Goal: Task Accomplishment & Management: Use online tool/utility

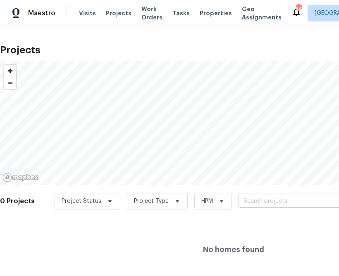
click at [258, 201] on input "text" at bounding box center [286, 201] width 95 height 13
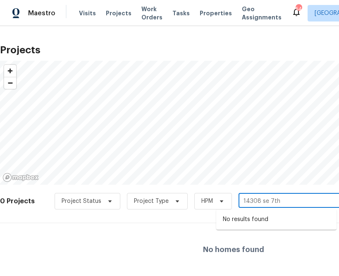
type input "14308 se 7th"
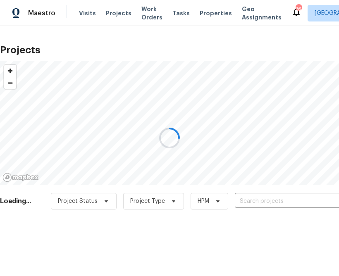
click at [307, 14] on div at bounding box center [169, 138] width 339 height 276
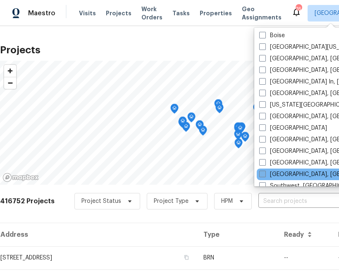
scroll to position [545, 0]
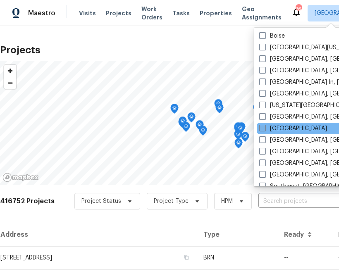
click at [277, 127] on label "[GEOGRAPHIC_DATA]" at bounding box center [293, 128] width 68 height 8
click at [265, 127] on input "[GEOGRAPHIC_DATA]" at bounding box center [261, 126] width 5 height 5
checkbox input "true"
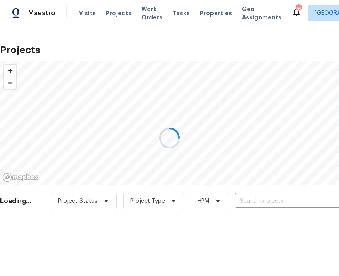
click at [260, 204] on div at bounding box center [169, 138] width 339 height 276
click at [260, 203] on div at bounding box center [169, 138] width 339 height 276
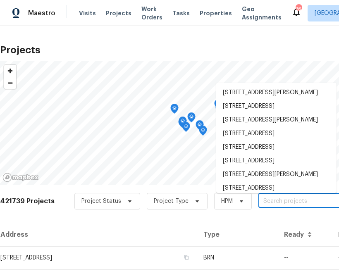
click at [260, 203] on input "text" at bounding box center [305, 201] width 95 height 13
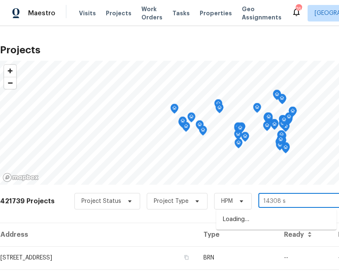
type input "14308 se"
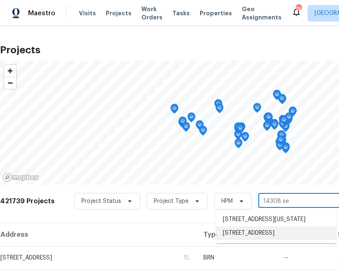
click at [238, 240] on li "[STREET_ADDRESS]" at bounding box center [276, 234] width 120 height 14
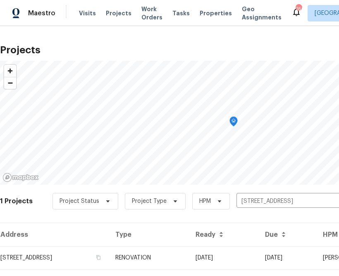
scroll to position [20, 0]
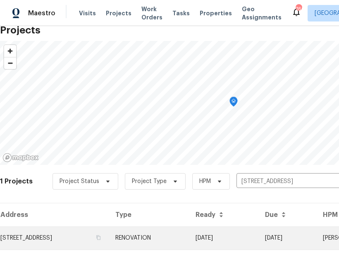
click at [72, 239] on td "[STREET_ADDRESS]" at bounding box center [54, 238] width 109 height 23
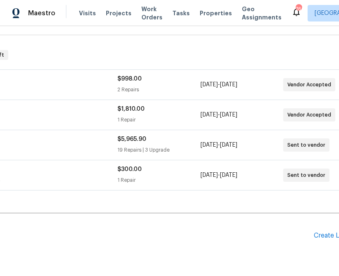
scroll to position [115, 128]
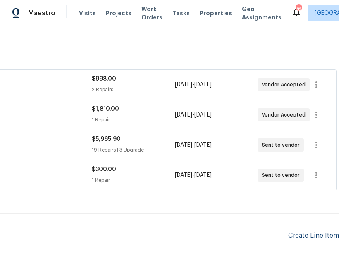
click at [313, 236] on div "Create Line Item" at bounding box center [313, 236] width 51 height 8
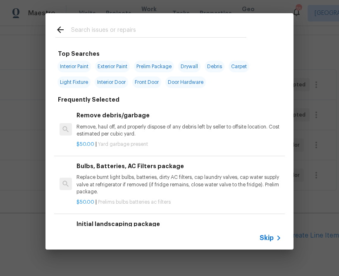
click at [265, 235] on span "Skip" at bounding box center [267, 238] width 14 height 8
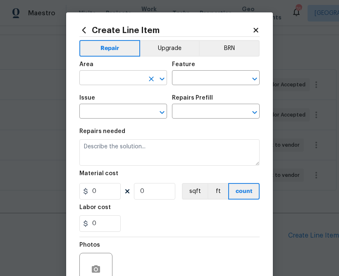
click at [139, 81] on input "text" at bounding box center [111, 78] width 64 height 13
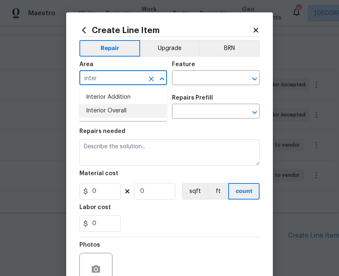
click at [93, 113] on li "Interior Overall" at bounding box center [123, 111] width 88 height 14
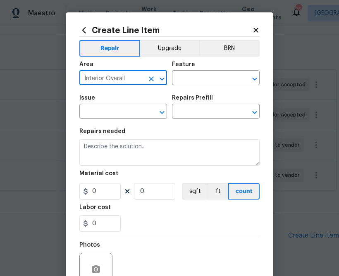
type input "Interior Overall"
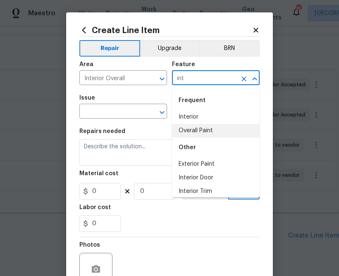
click at [217, 134] on li "Overall Paint" at bounding box center [216, 131] width 88 height 14
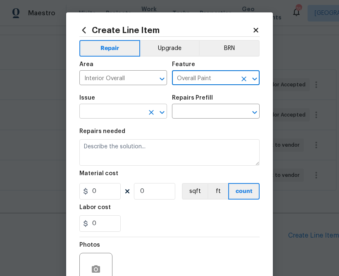
type input "Overall Paint"
click at [115, 110] on input "text" at bounding box center [111, 112] width 64 height 13
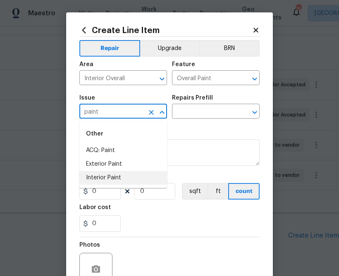
click at [88, 180] on li "Interior Paint" at bounding box center [123, 178] width 88 height 14
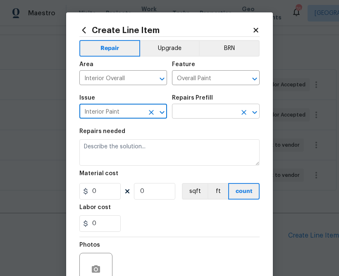
type input "Interior Paint"
click at [200, 108] on input "text" at bounding box center [204, 112] width 64 height 13
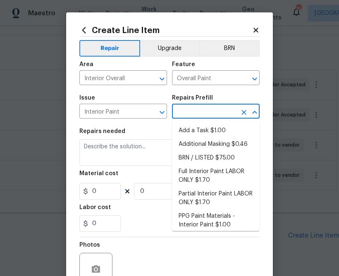
click at [200, 108] on input "text" at bounding box center [204, 112] width 64 height 13
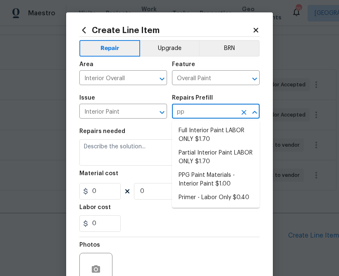
type input "ppg"
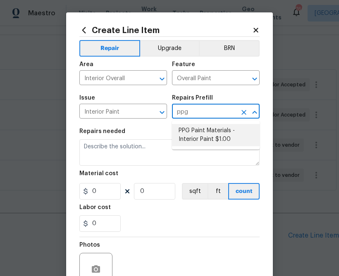
click at [204, 128] on li "PPG Paint Materials - Interior Paint $1.00" at bounding box center [216, 135] width 88 height 22
type input "PPG Paint Materials - Interior Paint $1.00"
type textarea "PPG Paint Materials ordered by Opendoor"
type input "1"
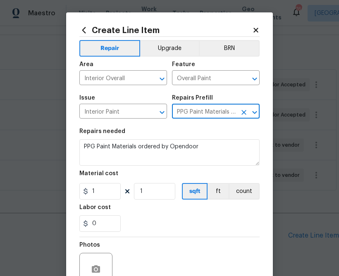
type input "PPG Paint Materials - Interior Paint $1.00"
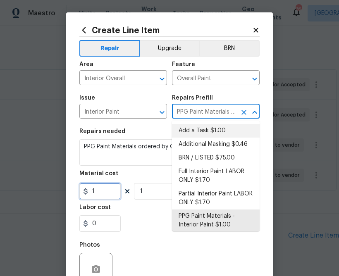
click at [108, 194] on input "1" at bounding box center [99, 191] width 41 height 17
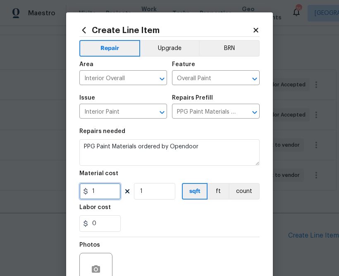
click at [108, 194] on input "1" at bounding box center [99, 191] width 41 height 17
paste input "257.88"
type input "257.88"
click at [149, 221] on div "0" at bounding box center [169, 223] width 180 height 17
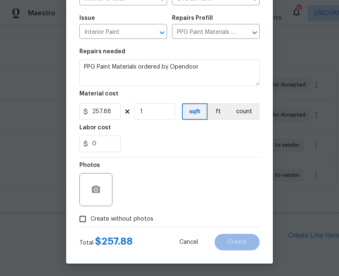
click at [126, 216] on span "Create without photos" at bounding box center [122, 219] width 63 height 9
click at [91, 216] on input "Create without photos" at bounding box center [83, 219] width 16 height 16
checkbox input "true"
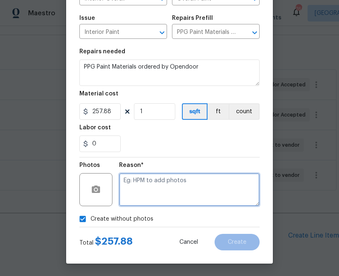
click at [164, 201] on textarea at bounding box center [189, 189] width 141 height 33
type textarea "n/a"
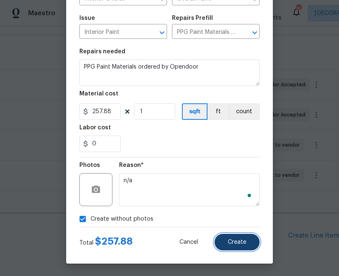
click at [229, 244] on span "Create" at bounding box center [237, 242] width 19 height 6
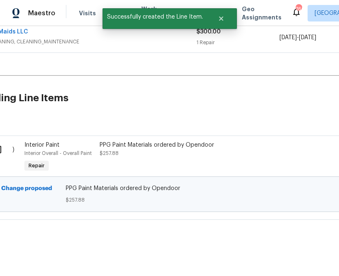
scroll to position [253, 0]
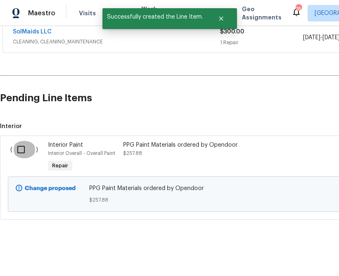
click at [20, 148] on input "checkbox" at bounding box center [24, 149] width 24 height 17
checkbox input "true"
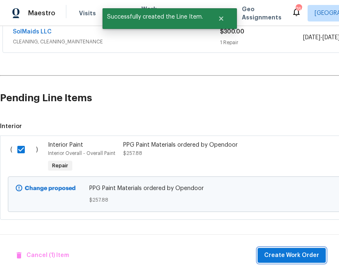
click at [283, 258] on span "Create Work Order" at bounding box center [291, 256] width 55 height 10
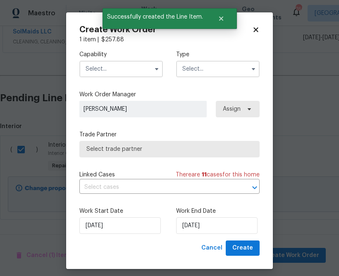
click at [115, 70] on input "text" at bounding box center [121, 69] width 84 height 17
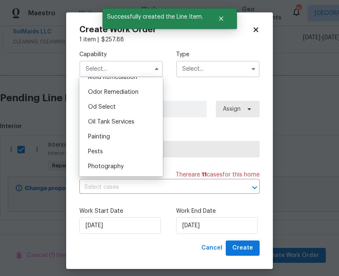
scroll to position [664, 0]
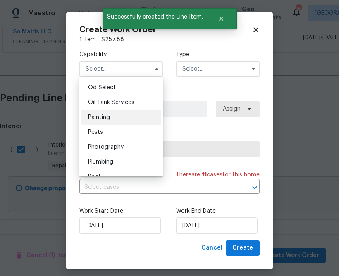
click at [123, 122] on div "Painting" at bounding box center [120, 117] width 79 height 15
type input "Painting"
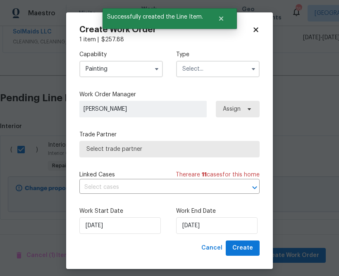
click at [211, 81] on div "Capability Painting Type" at bounding box center [169, 64] width 180 height 40
click at [211, 74] on input "text" at bounding box center [218, 69] width 84 height 17
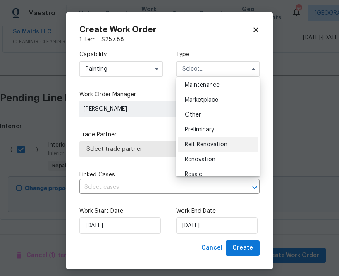
scroll to position [147, 0]
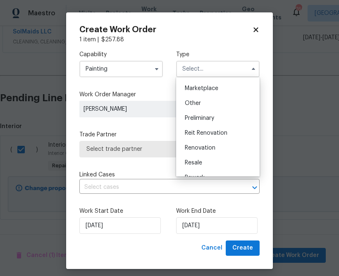
click at [203, 150] on span "Renovation" at bounding box center [200, 148] width 31 height 6
type input "Renovation"
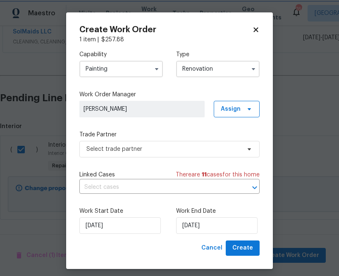
scroll to position [0, 0]
click at [243, 123] on div "Capability Painting Type Renovation Feedback Hoa Violation Holding Incident Ins…" at bounding box center [169, 142] width 180 height 197
click at [246, 113] on span "Assign" at bounding box center [237, 109] width 46 height 17
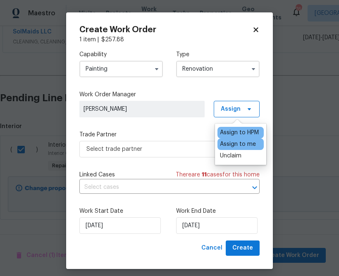
click at [229, 145] on div "Assign to me" at bounding box center [238, 144] width 36 height 8
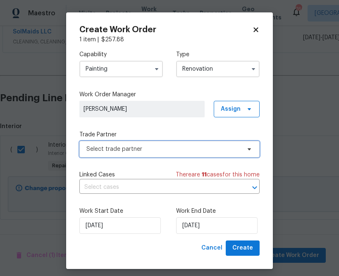
click at [174, 151] on span "Select trade partner" at bounding box center [163, 149] width 154 height 8
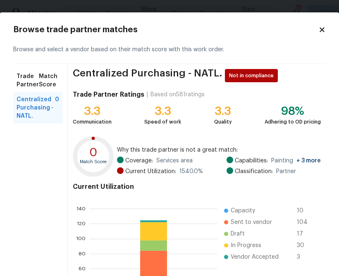
scroll to position [87, 0]
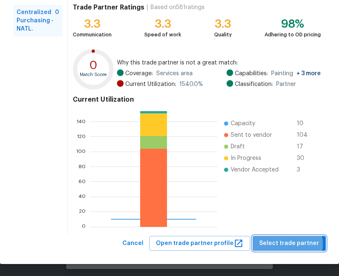
click at [291, 244] on span "Select trade partner" at bounding box center [289, 244] width 60 height 10
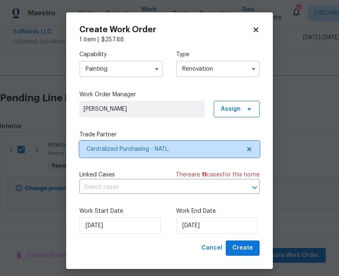
scroll to position [0, 0]
click at [238, 263] on div "Create Work Order 1 item | $ 257.88 Capability Painting Type Renovation Work Or…" at bounding box center [169, 140] width 207 height 257
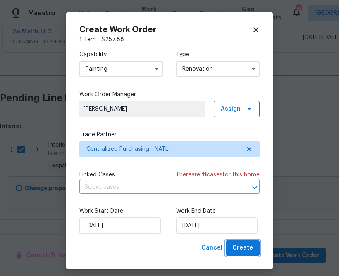
click at [238, 253] on span "Create" at bounding box center [242, 248] width 21 height 10
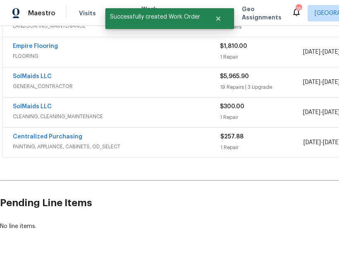
scroll to position [178, 0]
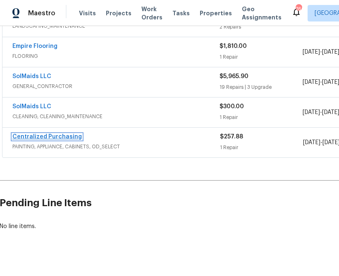
click at [62, 137] on link "Centralized Purchasing" at bounding box center [46, 137] width 69 height 6
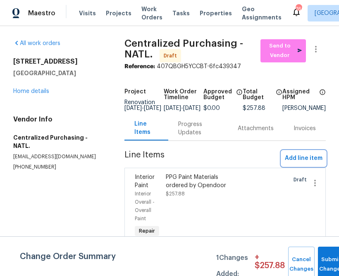
click at [291, 164] on span "Add line item" at bounding box center [304, 158] width 38 height 10
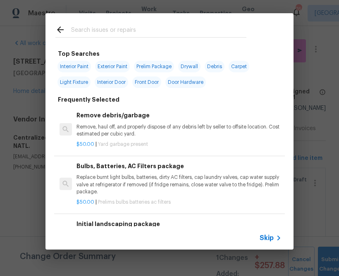
click at [264, 242] on div "Skip" at bounding box center [272, 238] width 24 height 10
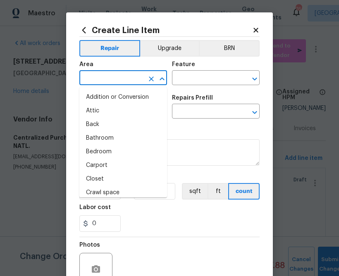
click at [120, 80] on input "text" at bounding box center [111, 78] width 64 height 13
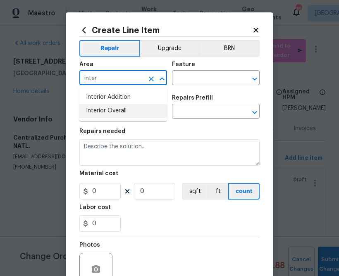
click at [86, 114] on li "Interior Overall" at bounding box center [123, 111] width 88 height 14
type input "Interior Overall"
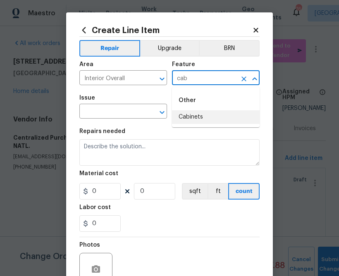
click at [193, 118] on li "Cabinets" at bounding box center [216, 117] width 88 height 14
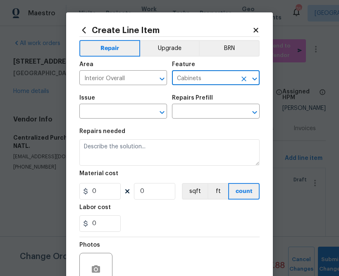
type input "Cabinets"
click at [94, 122] on span "Issue ​" at bounding box center [123, 106] width 88 height 33
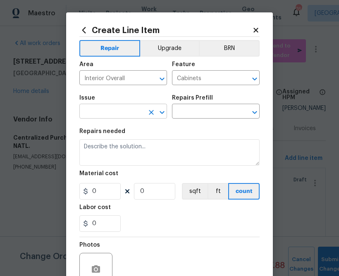
click at [94, 115] on input "text" at bounding box center [111, 112] width 64 height 13
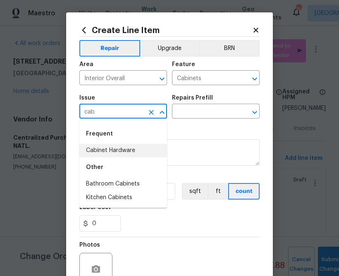
click at [108, 155] on li "Cabinet Hardware" at bounding box center [123, 151] width 88 height 14
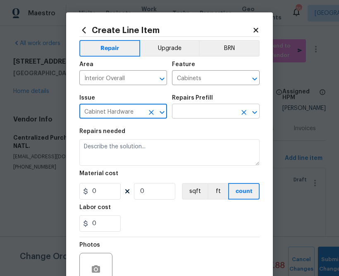
type input "Cabinet Hardware"
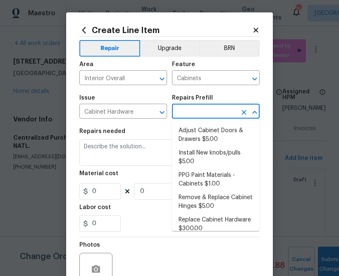
click at [199, 111] on input "text" at bounding box center [204, 112] width 64 height 13
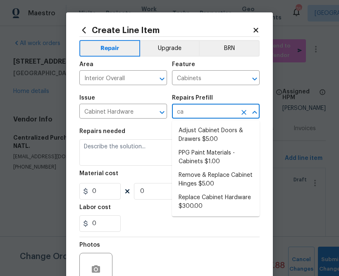
type input "cab"
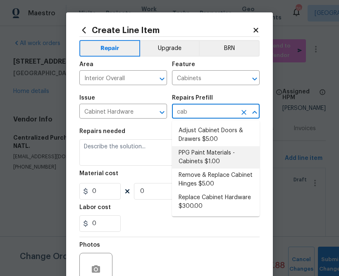
click at [206, 163] on li "PPG Paint Materials - Cabinets $1.00" at bounding box center [216, 157] width 88 height 22
type input "PPG Paint Materials - Cabinets $1.00"
type textarea "PPG Paint Materials ordered by Opendoor"
type input "1"
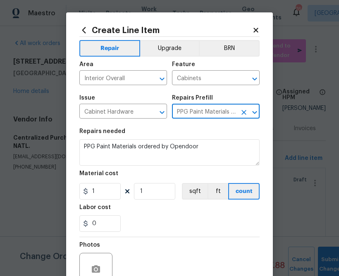
type input "PPG Paint Materials - Cabinets $1.00"
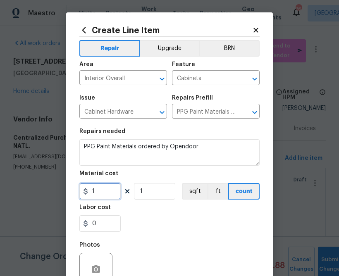
click at [107, 190] on input "1" at bounding box center [99, 191] width 41 height 17
paste input "330.13"
type input "330.13"
click at [151, 229] on div "0" at bounding box center [169, 223] width 180 height 17
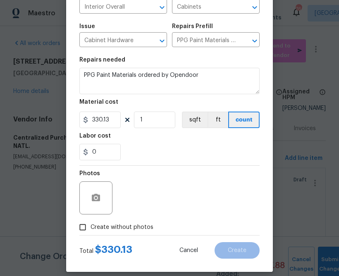
scroll to position [80, 0]
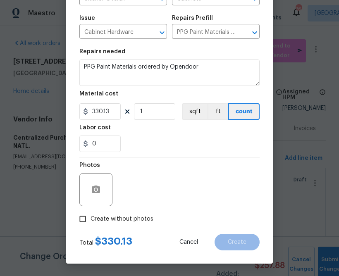
click at [139, 222] on span "Create without photos" at bounding box center [122, 219] width 63 height 9
click at [91, 222] on input "Create without photos" at bounding box center [83, 219] width 16 height 16
checkbox input "true"
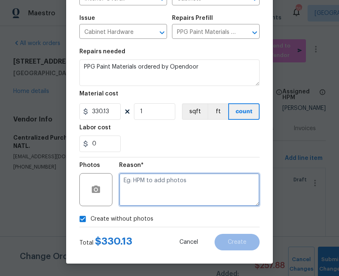
click at [171, 188] on textarea at bounding box center [189, 189] width 141 height 33
type textarea "n/.a"
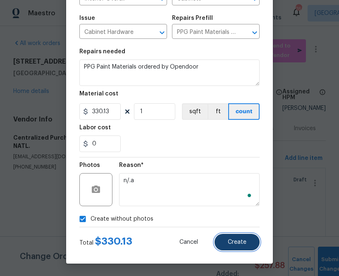
click at [230, 241] on span "Create" at bounding box center [237, 242] width 19 height 6
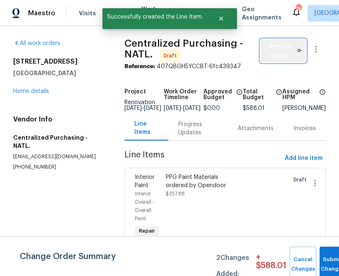
click at [275, 52] on span "Send to Vendor" at bounding box center [283, 50] width 37 height 19
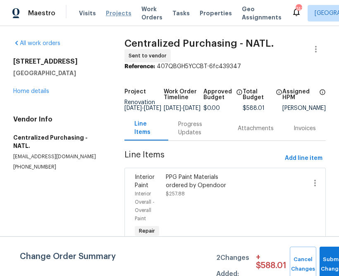
click at [114, 12] on span "Projects" at bounding box center [119, 13] width 26 height 8
click at [291, 162] on span "Add line item" at bounding box center [304, 158] width 38 height 10
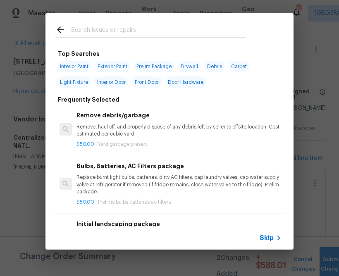
click at [265, 237] on span "Skip" at bounding box center [267, 238] width 14 height 8
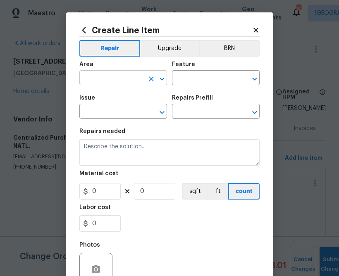
click at [128, 73] on input "text" at bounding box center [111, 78] width 64 height 13
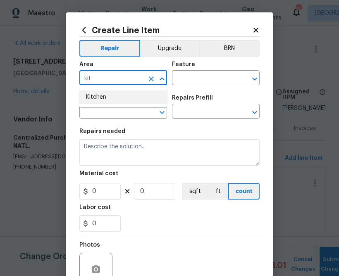
click at [113, 92] on li "Kitchen" at bounding box center [123, 98] width 88 height 14
type input "Kitchen"
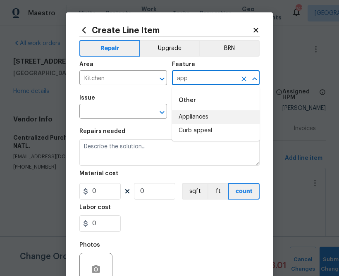
click at [191, 117] on li "Appliances" at bounding box center [216, 117] width 88 height 14
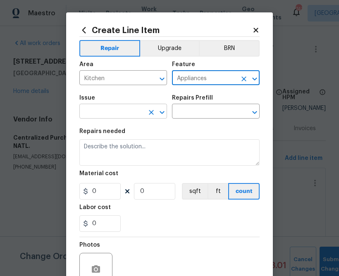
type input "Appliances"
click at [124, 118] on input "text" at bounding box center [111, 112] width 64 height 13
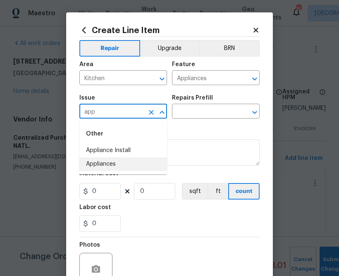
click at [89, 161] on li "Appliances" at bounding box center [123, 165] width 88 height 14
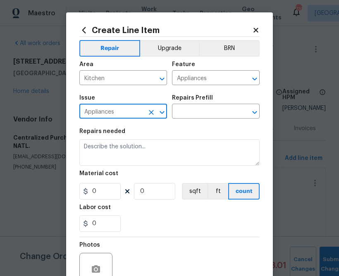
type input "Appliances"
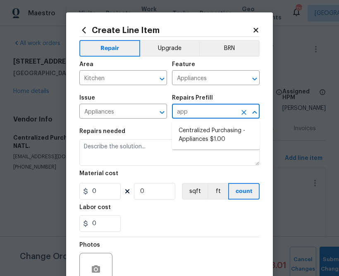
type input "appl"
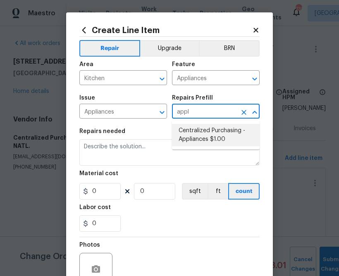
click at [193, 145] on li "Centralized Purchasing - Appliances $1.00" at bounding box center [216, 135] width 88 height 22
type textarea "Appliances purchased by Opendoor"
type input "1"
type input "Centralized Purchasing - Appliances $1.00"
type input "1"
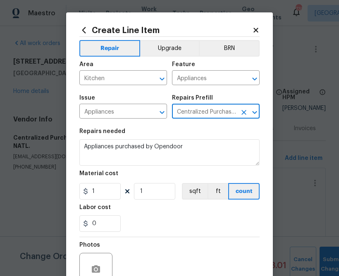
type input "Centralized Purchasing - Appliances $1.00"
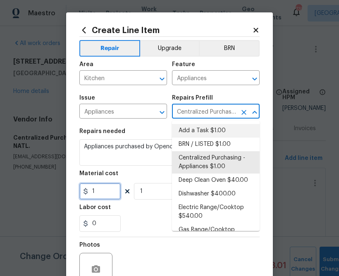
click at [105, 198] on input "1" at bounding box center [99, 191] width 41 height 17
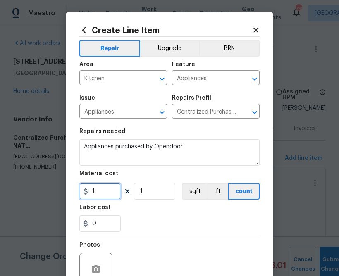
click at [105, 198] on input "1" at bounding box center [99, 191] width 41 height 17
paste input "401.4"
type input "401.4"
click at [185, 213] on div "Labor cost" at bounding box center [169, 210] width 180 height 11
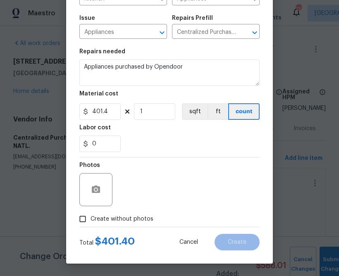
click at [145, 215] on span "Create without photos" at bounding box center [122, 219] width 63 height 9
click at [91, 215] on input "Create without photos" at bounding box center [83, 219] width 16 height 16
checkbox input "true"
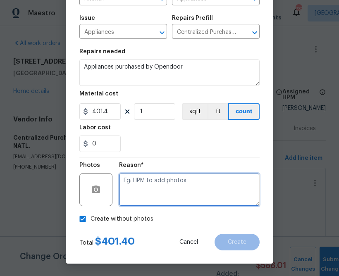
click at [172, 192] on textarea at bounding box center [189, 189] width 141 height 33
type textarea "n.a"
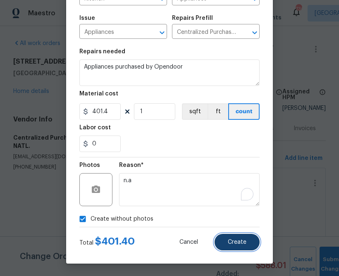
click at [225, 236] on button "Create" at bounding box center [237, 242] width 45 height 17
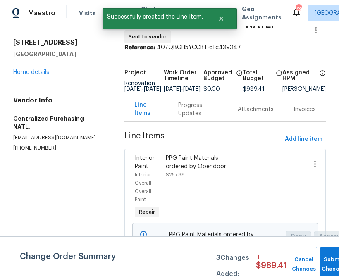
scroll to position [0, 0]
